Goal: Task Accomplishment & Management: Manage account settings

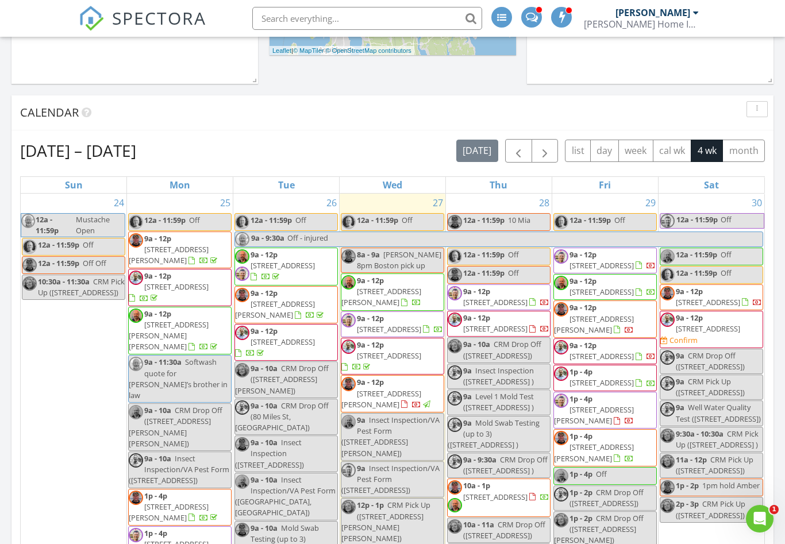
click at [710, 334] on span "[STREET_ADDRESS]" at bounding box center [708, 329] width 64 height 10
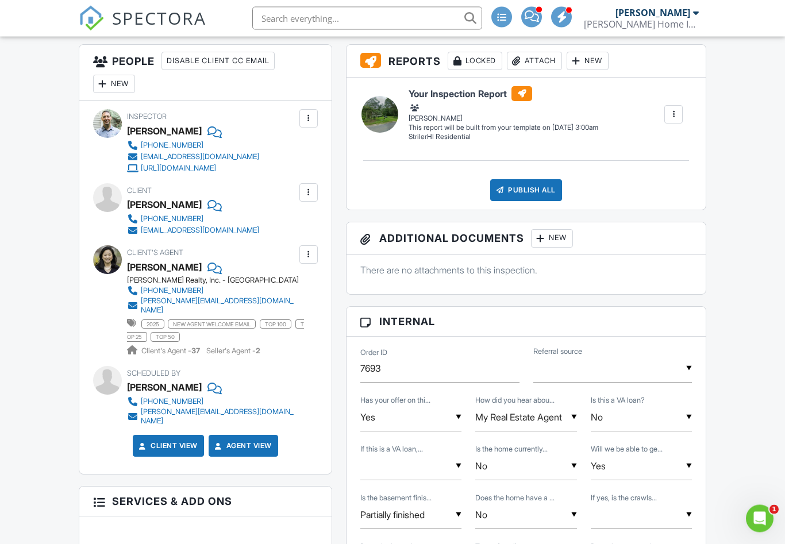
scroll to position [418, 0]
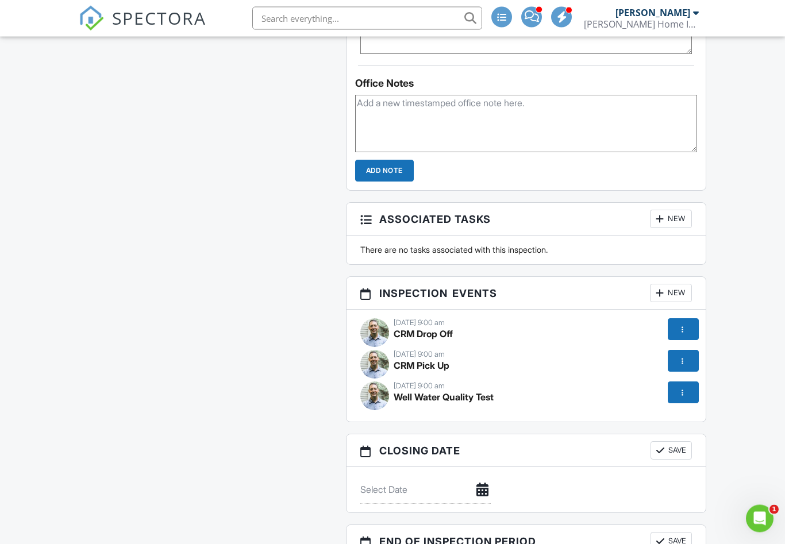
click at [686, 329] on div at bounding box center [682, 329] width 11 height 11
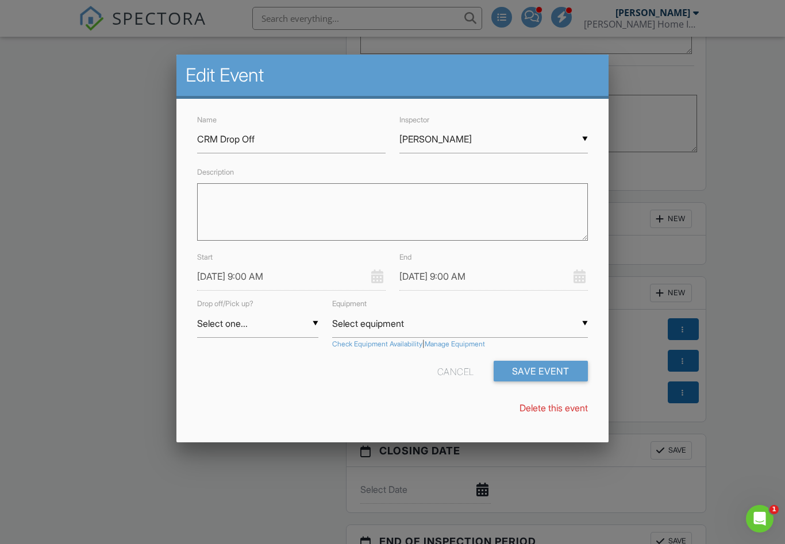
click at [588, 137] on input "[PERSON_NAME]" at bounding box center [493, 139] width 189 height 28
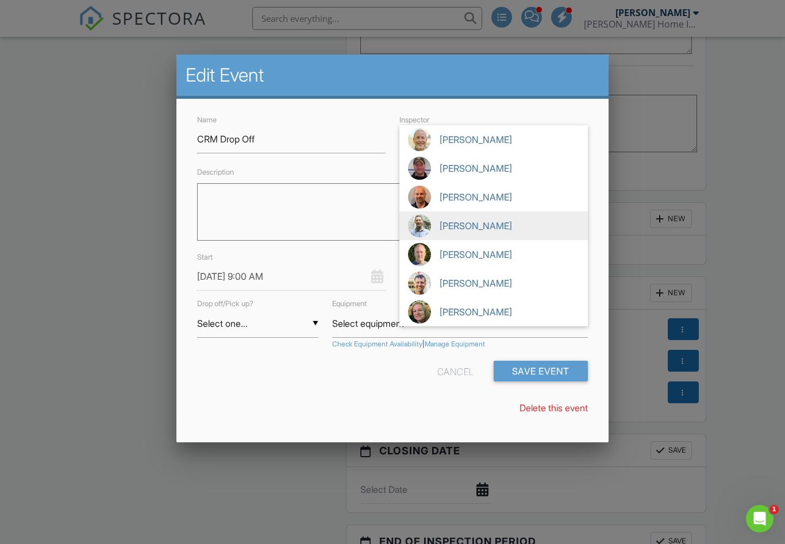
click at [441, 314] on span "[PERSON_NAME]" at bounding box center [493, 312] width 189 height 29
type input "[PERSON_NAME]"
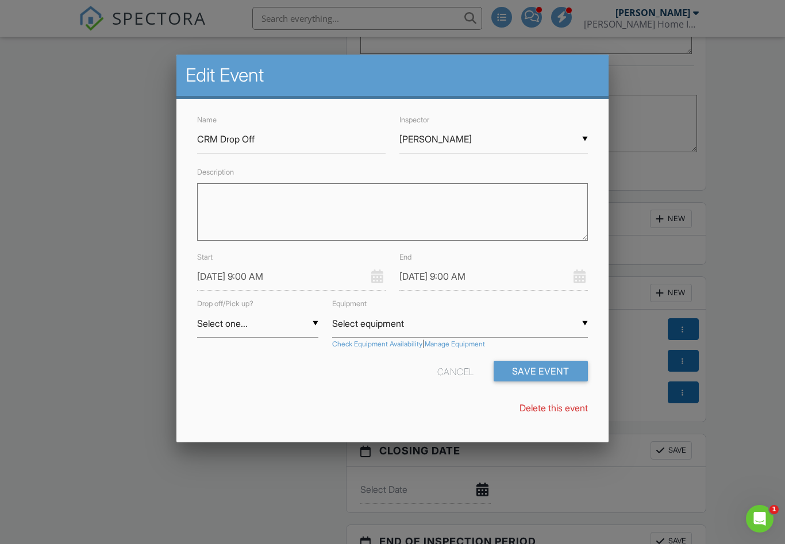
click at [472, 278] on input "08/30/2025 9:00 AM" at bounding box center [493, 277] width 189 height 28
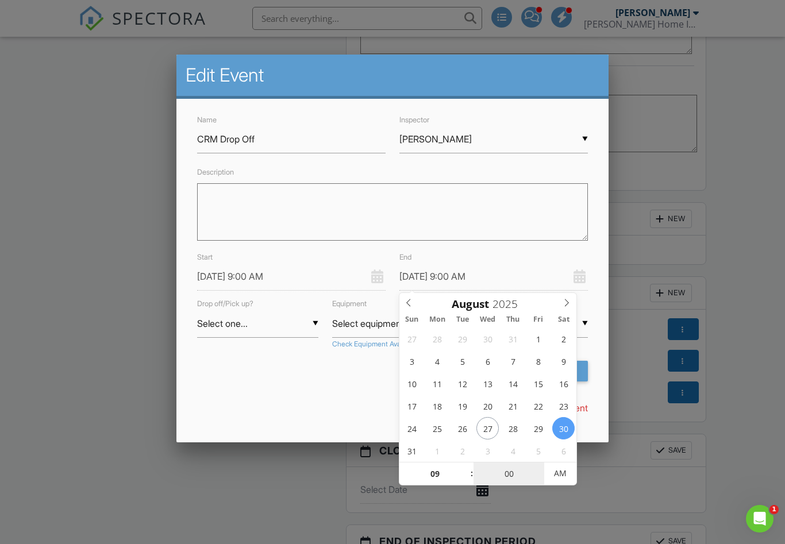
click at [505, 470] on input "00" at bounding box center [509, 474] width 71 height 23
type input "03"
type input "08/30/2025 9:03 AM"
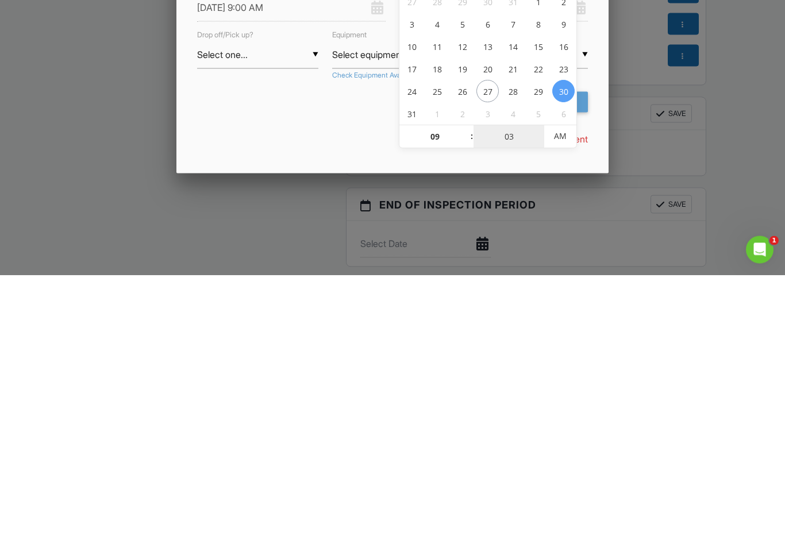
type input "30"
type input "08/30/2025 9:30 AM"
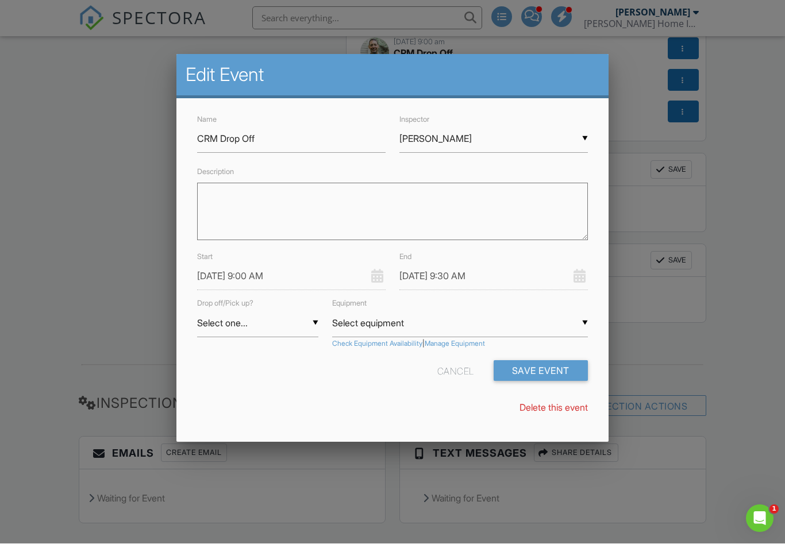
click at [193, 216] on div "Description" at bounding box center [392, 207] width 404 height 85
click at [525, 371] on button "Save Event" at bounding box center [541, 371] width 94 height 21
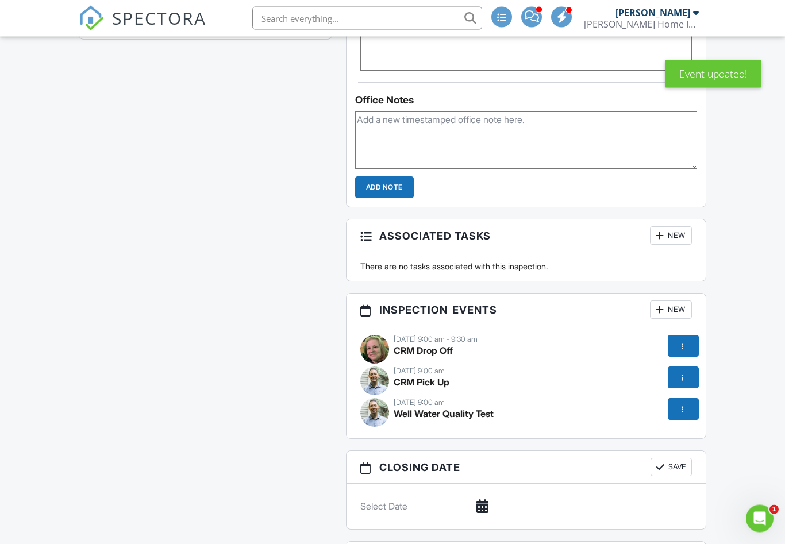
scroll to position [1298, 0]
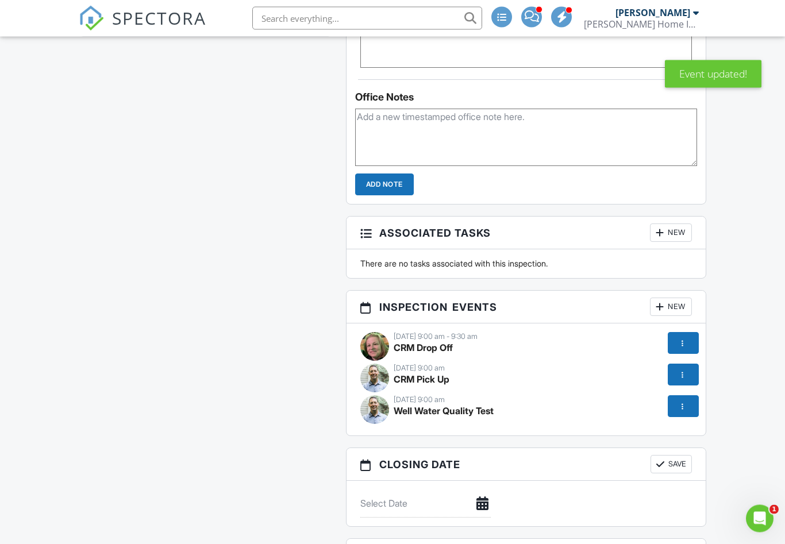
click at [683, 380] on div at bounding box center [683, 375] width 31 height 22
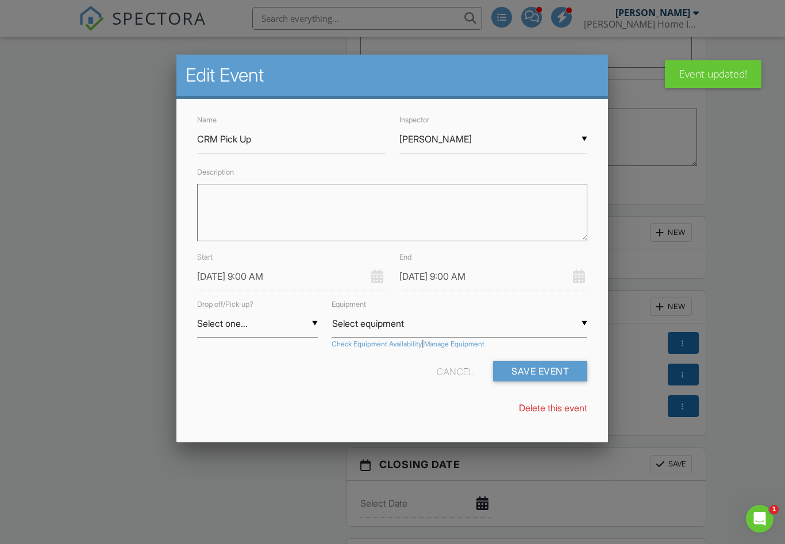
click at [585, 141] on input "[PERSON_NAME]" at bounding box center [493, 139] width 189 height 28
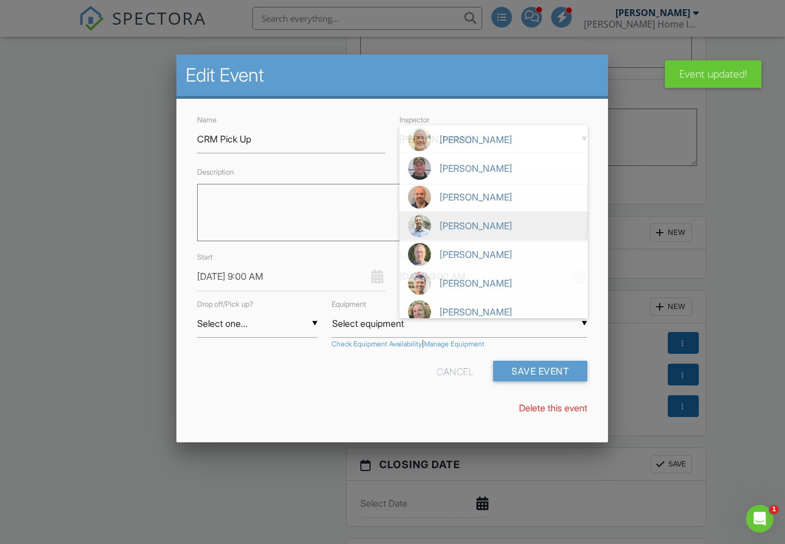
scroll to position [0, 0]
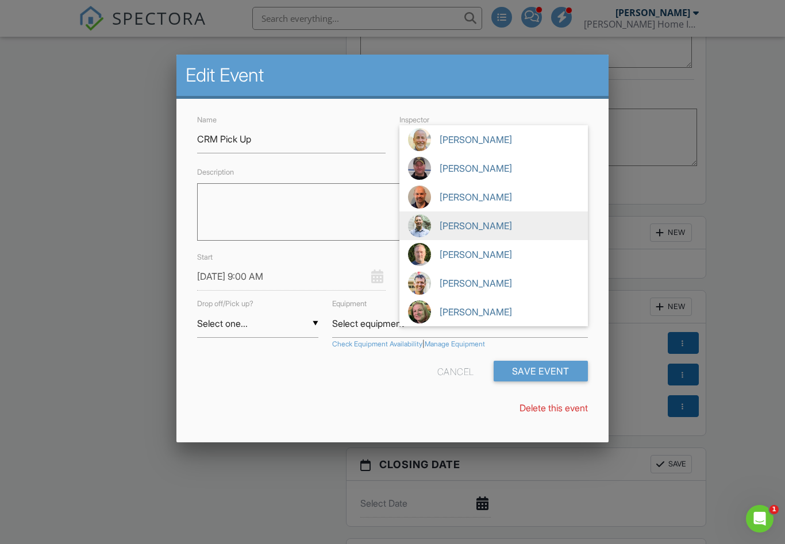
click at [444, 318] on span "[PERSON_NAME]" at bounding box center [493, 312] width 189 height 29
type input "[PERSON_NAME]"
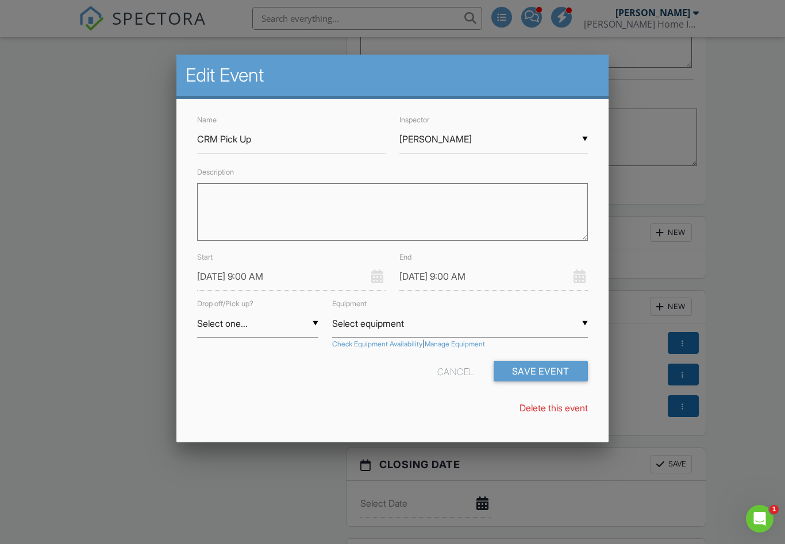
click at [272, 279] on input "08/30/2025 9:00 AM" at bounding box center [291, 277] width 189 height 28
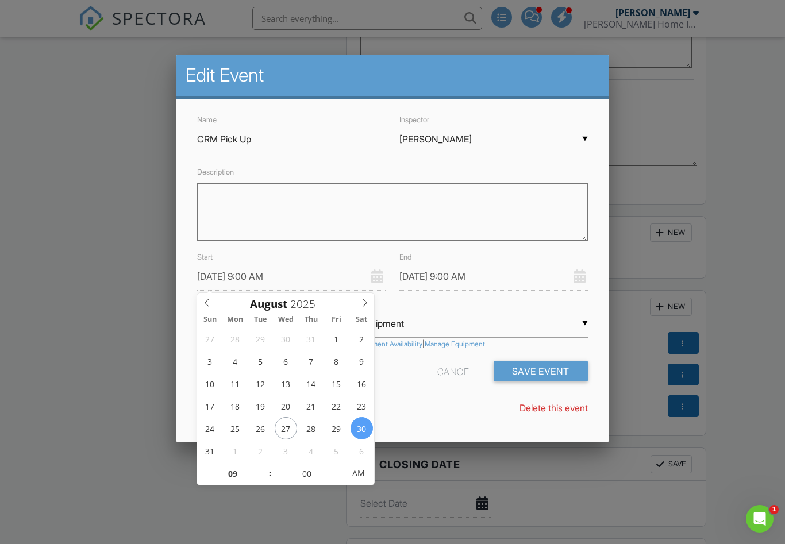
click at [363, 299] on icon at bounding box center [365, 303] width 8 height 8
type input "09/01/2025 9:00 AM"
click at [226, 474] on input "09" at bounding box center [232, 474] width 71 height 23
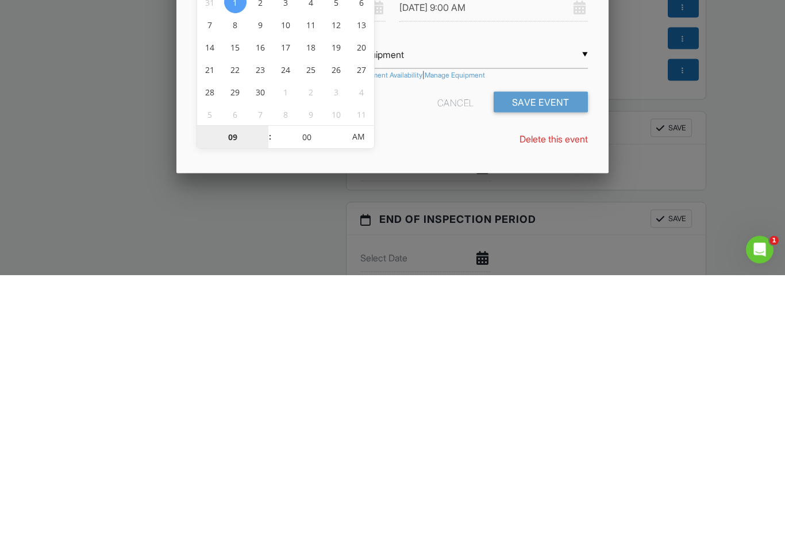
type input "01"
type input "09/01/2025 1:00 AM"
type input "10"
type input "09/01/2025 10:00 AM"
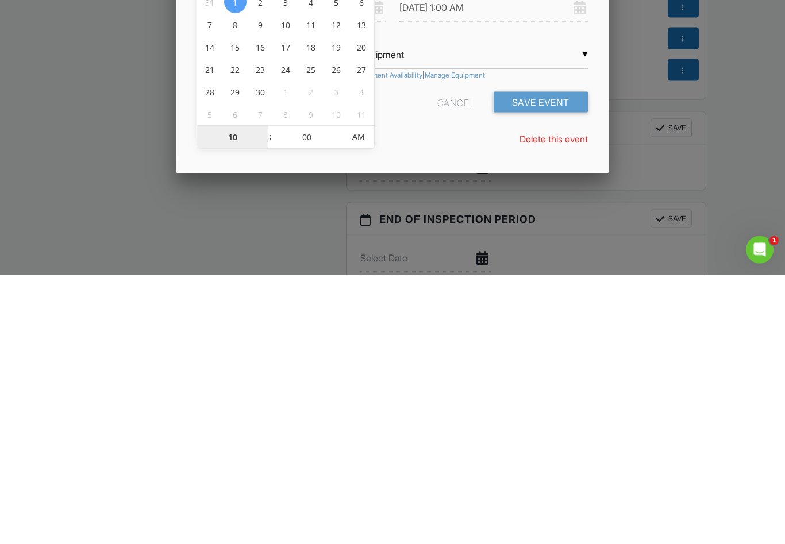
type input "09/01/2025 10:00 AM"
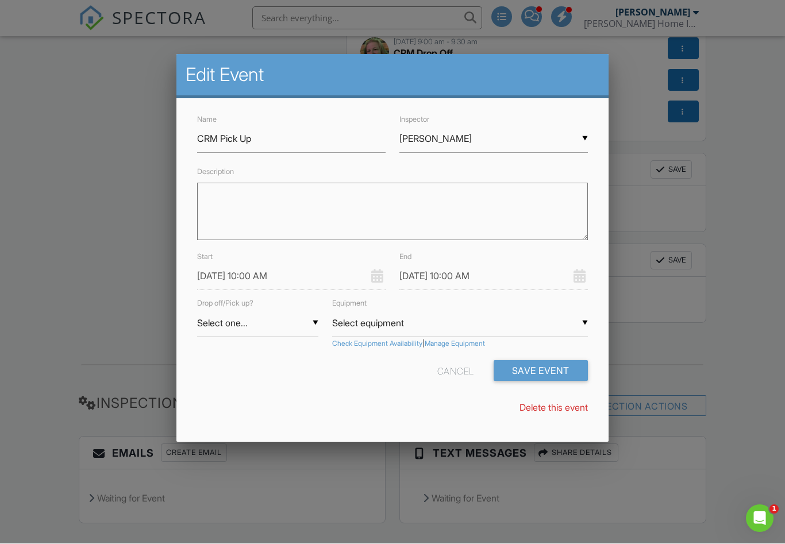
click at [520, 99] on div "Edit Event" at bounding box center [392, 77] width 432 height 44
click at [524, 365] on button "Save Event" at bounding box center [541, 371] width 94 height 21
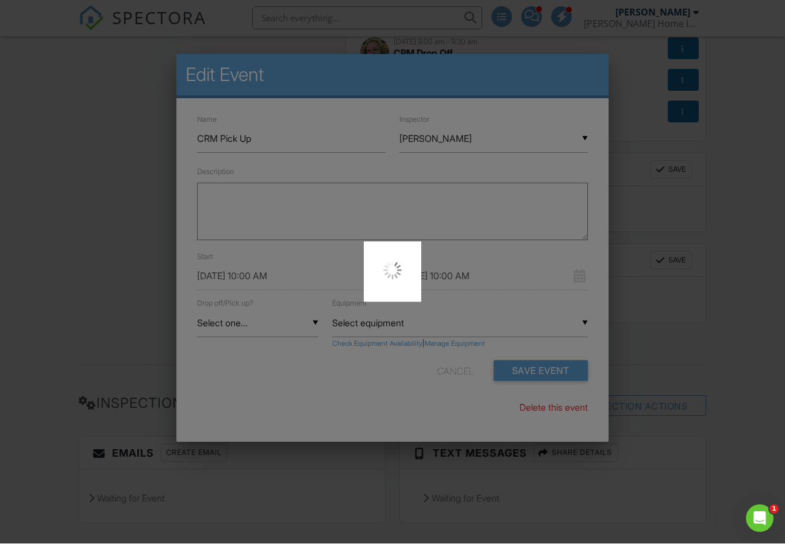
scroll to position [1612, 0]
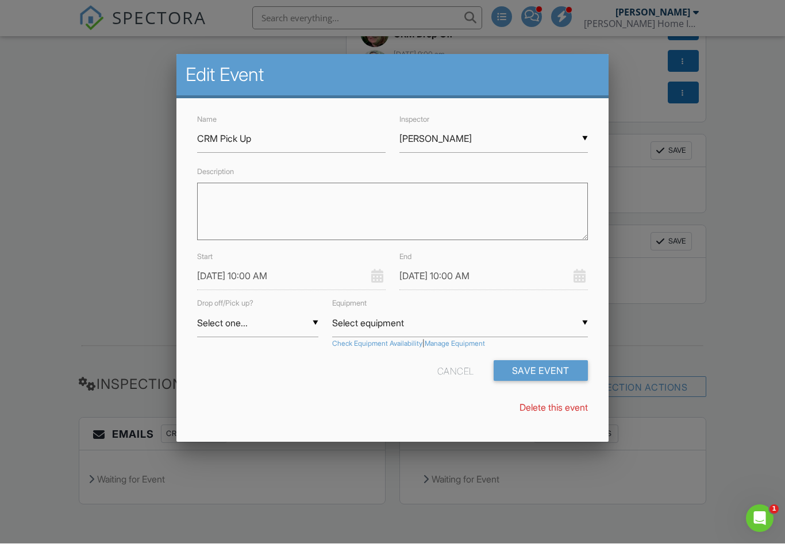
click at [474, 278] on input "09/01/2025 10:00 AM" at bounding box center [493, 277] width 189 height 28
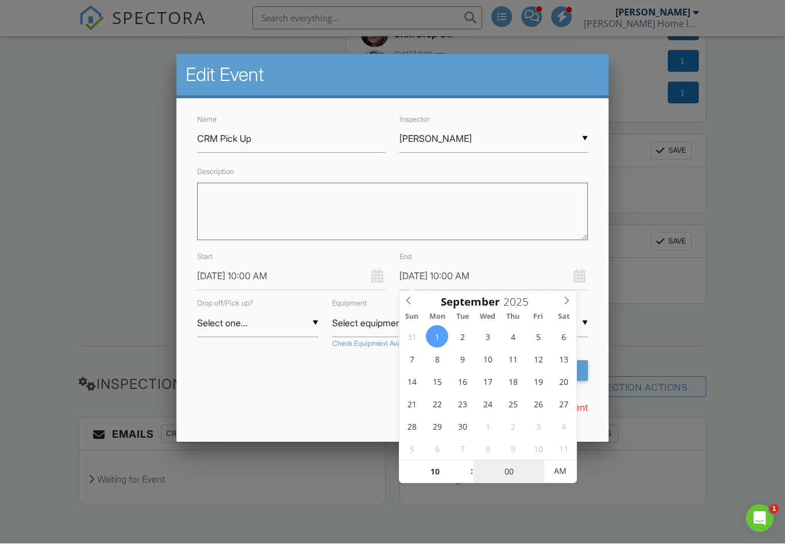
click at [504, 468] on input "00" at bounding box center [509, 472] width 71 height 23
type input "03"
type input "09/01/2025 10:03 AM"
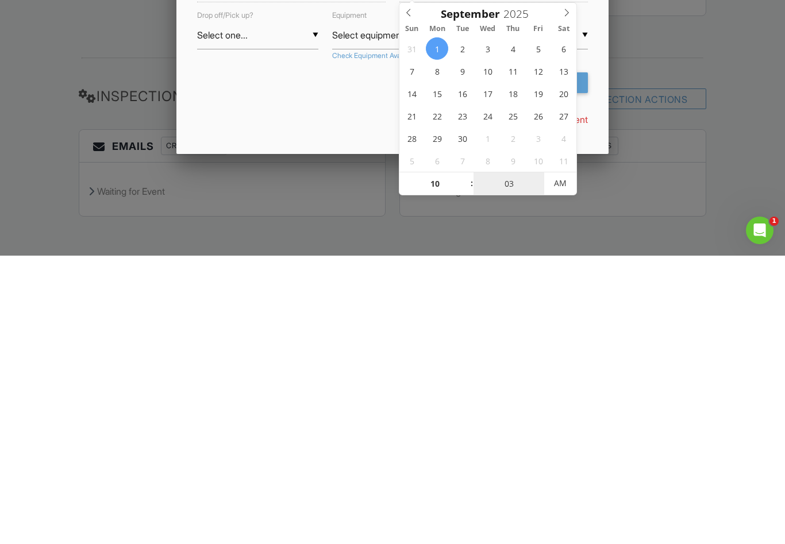
type input "30"
type input "09/01/2025 10:30 AM"
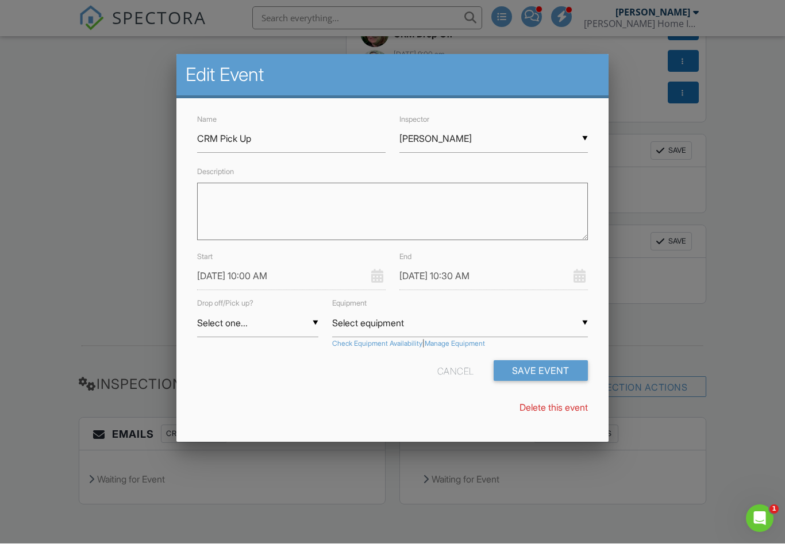
click at [518, 371] on button "Save Event" at bounding box center [541, 371] width 94 height 21
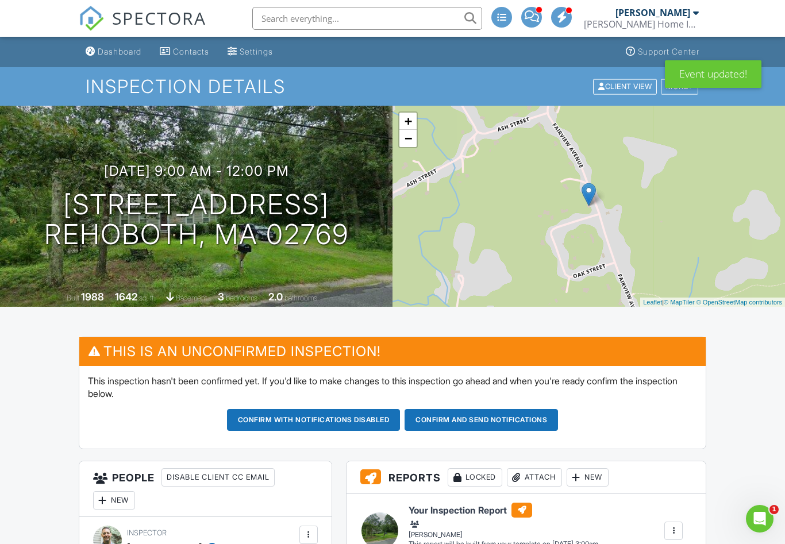
click at [124, 57] on link "Dashboard" at bounding box center [113, 51] width 65 height 21
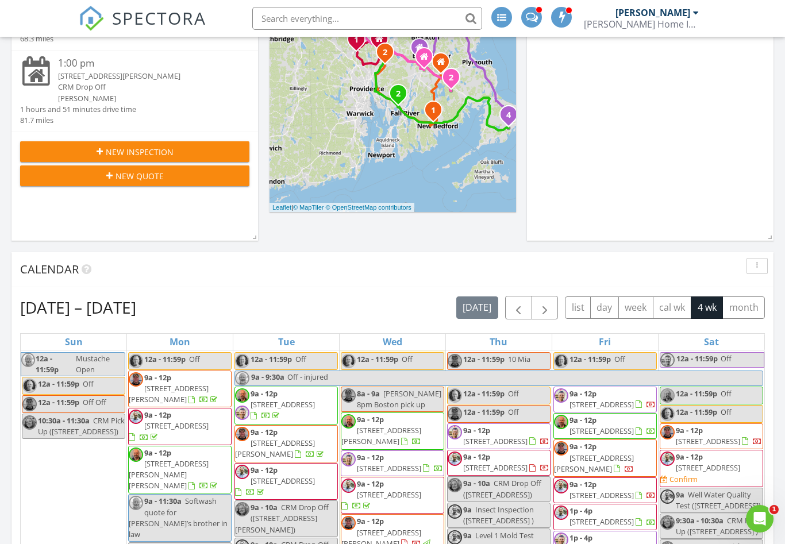
scroll to position [9, 0]
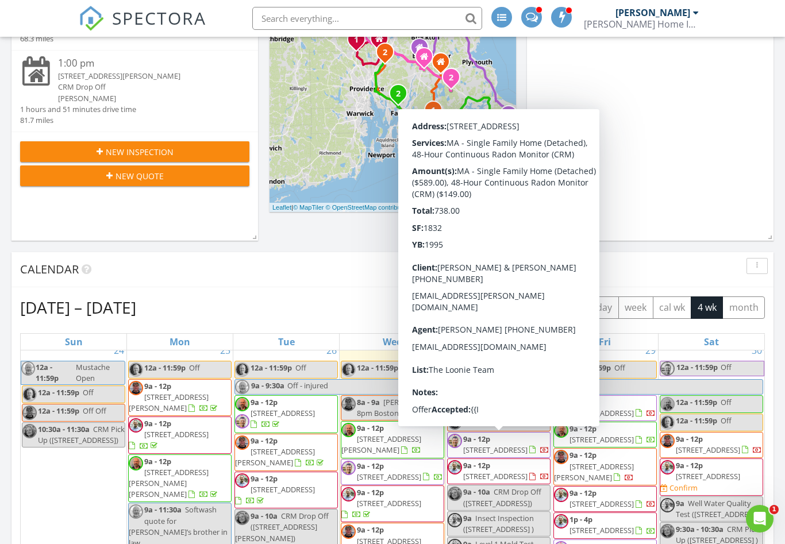
click at [501, 447] on span "[STREET_ADDRESS]" at bounding box center [495, 450] width 64 height 10
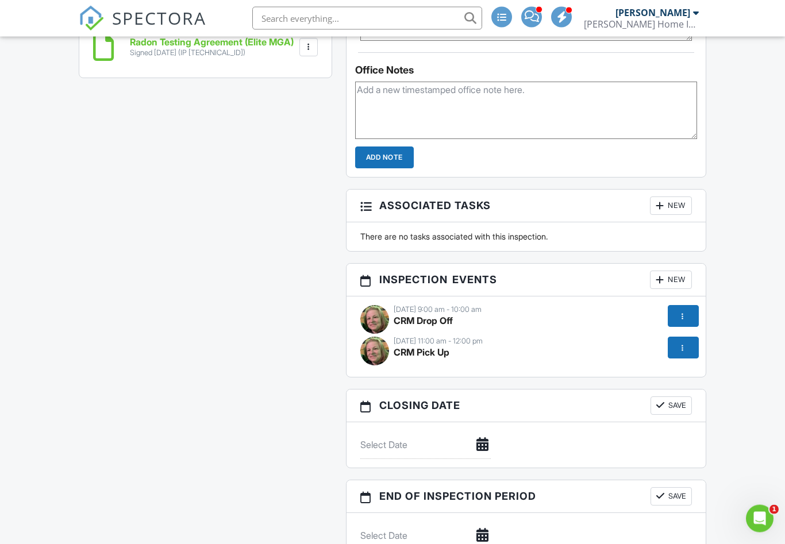
scroll to position [1215, 0]
click at [689, 309] on div at bounding box center [683, 316] width 31 height 22
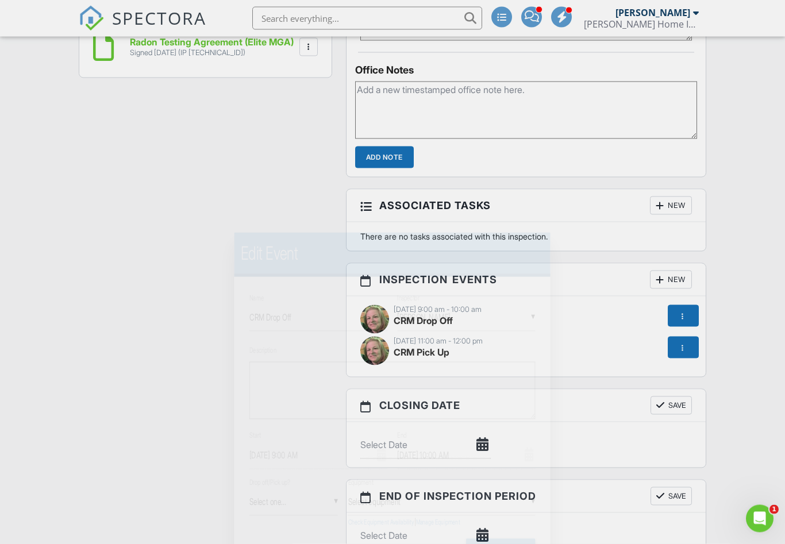
scroll to position [1215, 0]
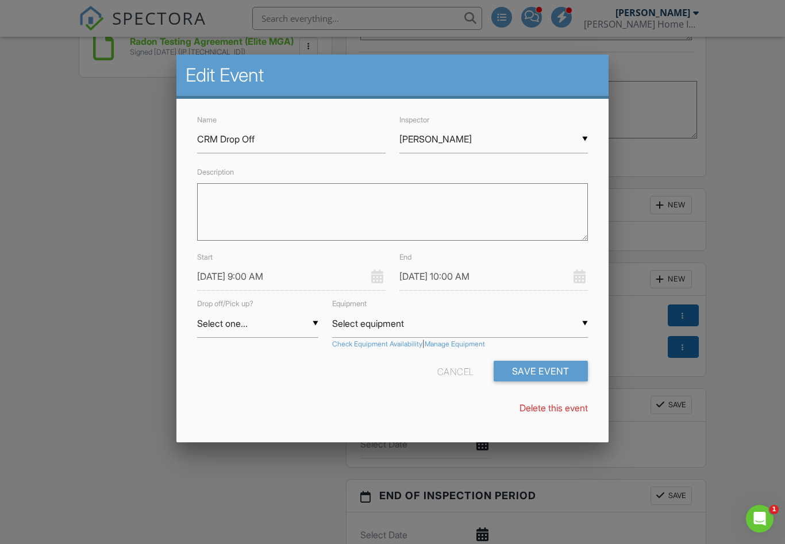
click at [585, 149] on input "[PERSON_NAME]" at bounding box center [493, 139] width 189 height 28
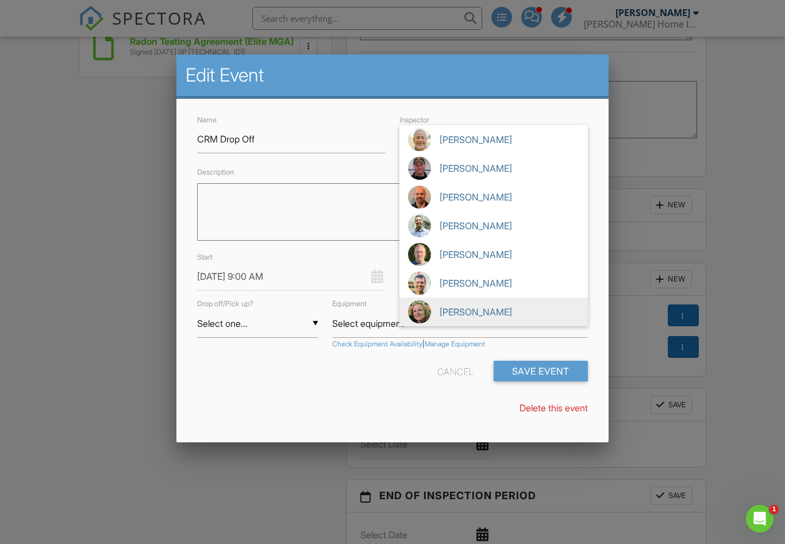
click at [425, 283] on img at bounding box center [419, 283] width 23 height 23
type input "[PERSON_NAME]"
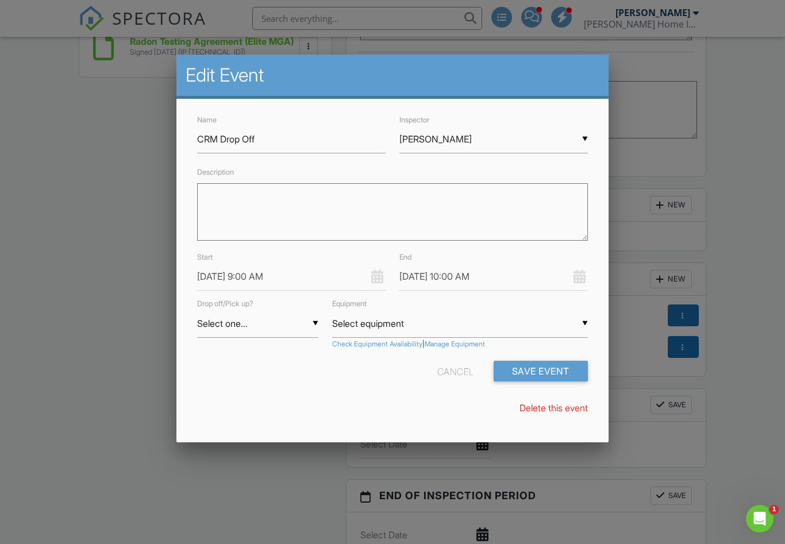
click at [518, 363] on button "Save Event" at bounding box center [541, 371] width 94 height 21
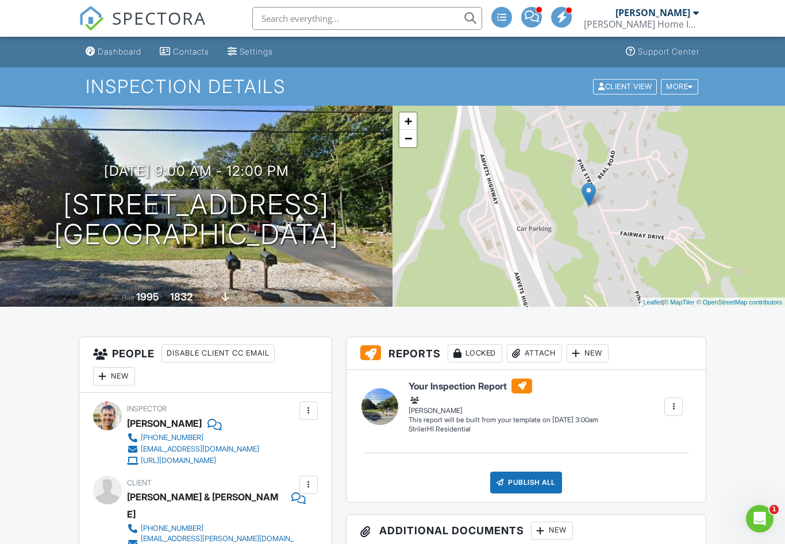
click at [117, 54] on div "Dashboard" at bounding box center [120, 52] width 44 height 10
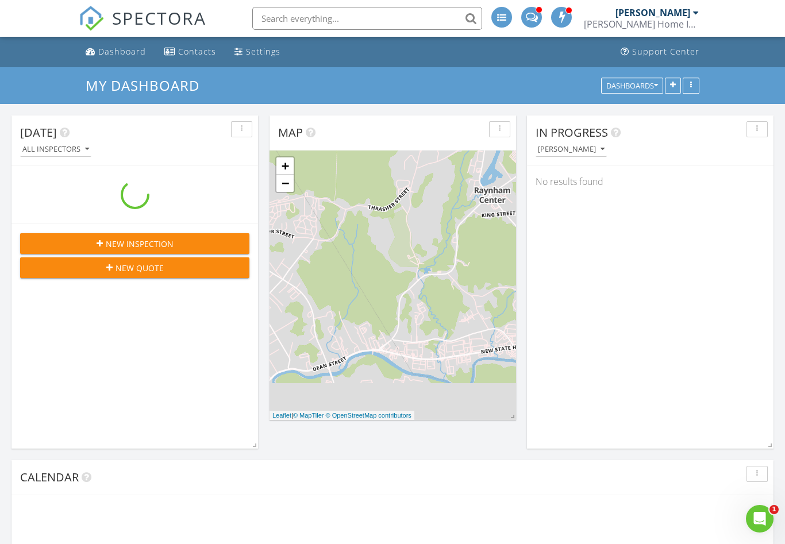
scroll to position [932, 786]
